Goal: Transaction & Acquisition: Obtain resource

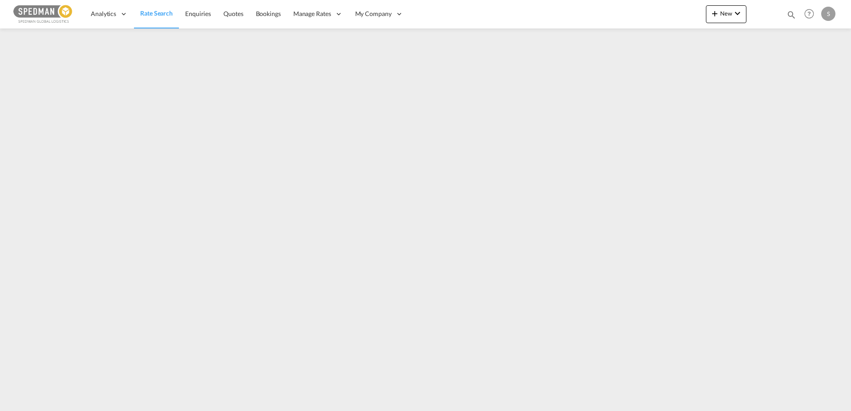
click at [158, 8] on link "Rate Search" at bounding box center [156, 14] width 45 height 29
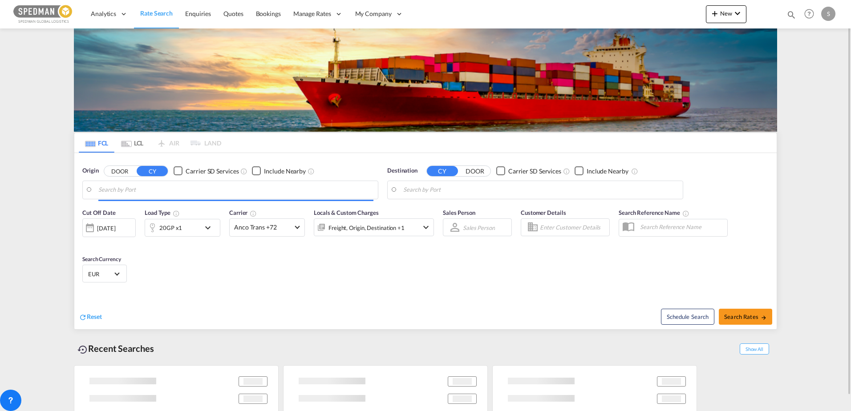
type input "[GEOGRAPHIC_DATA], NOOSL"
type input "[GEOGRAPHIC_DATA], [GEOGRAPHIC_DATA]"
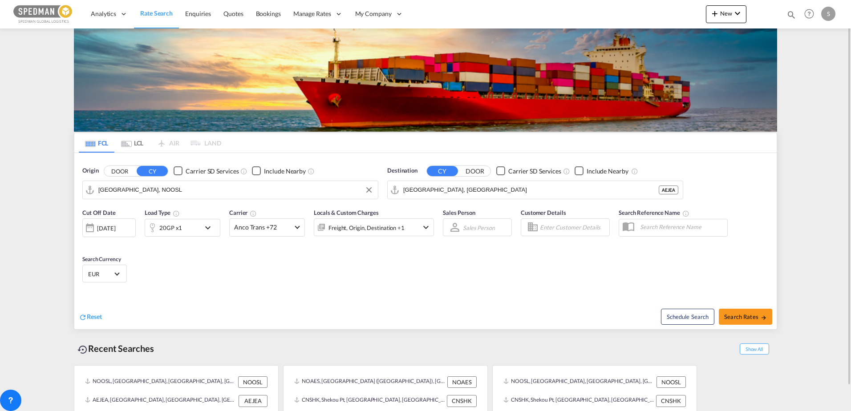
click at [141, 193] on input "Oslo, NOOSL" at bounding box center [235, 189] width 275 height 13
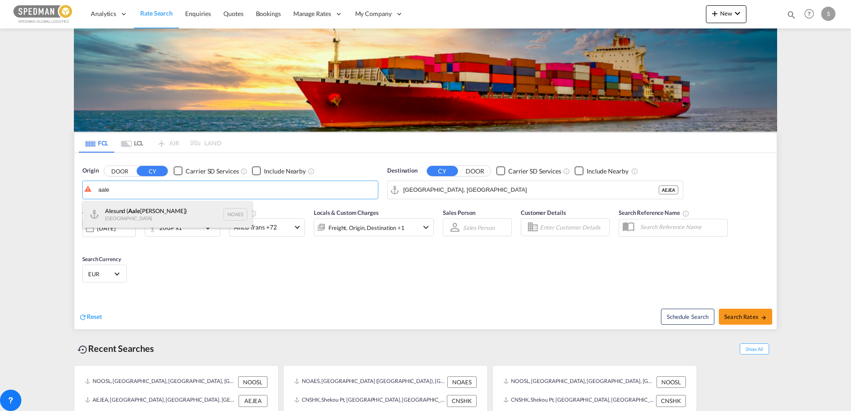
click at [140, 207] on div "Alesund ( Aale sund) Norway NOAES" at bounding box center [167, 214] width 169 height 27
type input "Alesund (Aalesund), NOAES"
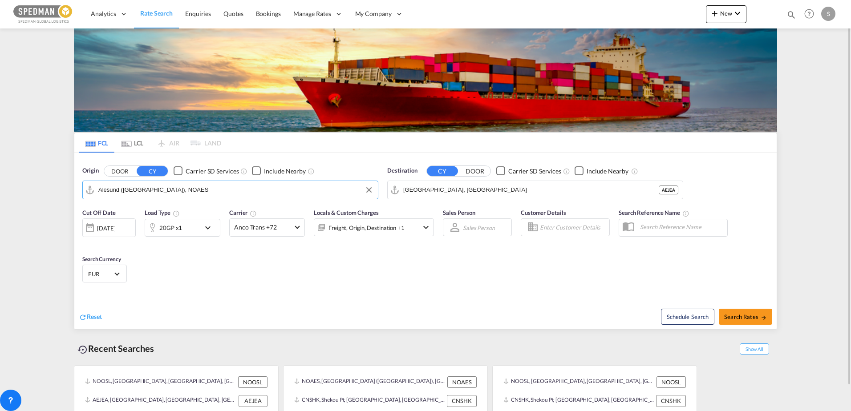
click at [753, 327] on div "Schedule Search Search Rates" at bounding box center [602, 312] width 349 height 34
click at [754, 320] on span "Search Rates" at bounding box center [745, 316] width 43 height 7
type input "NOAES to AEJEA / 5 Sep 2025"
